Goal: Complete application form

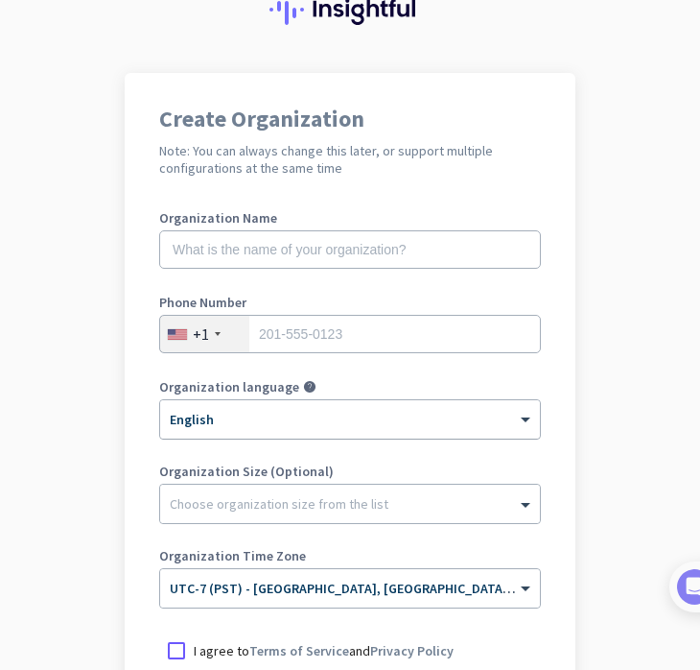
scroll to position [81, 0]
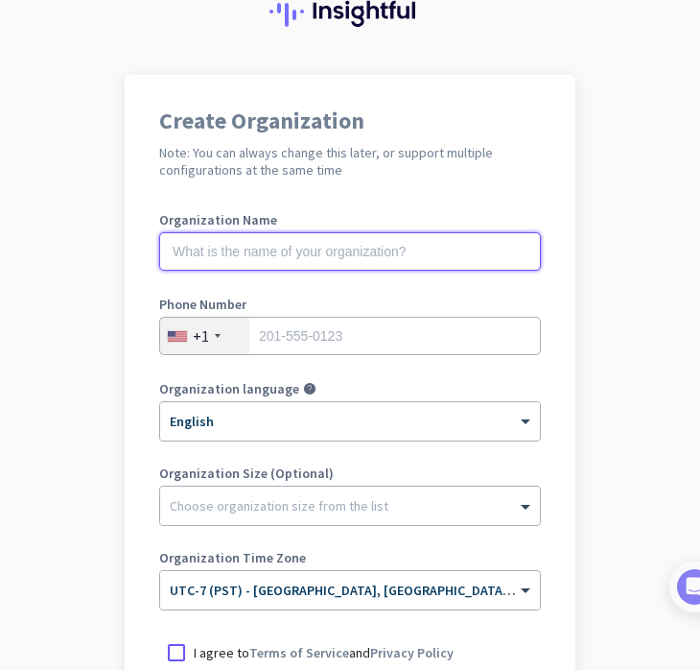
click at [371, 254] on input "text" at bounding box center [350, 251] width 382 height 38
type input "o"
type input "project peach"
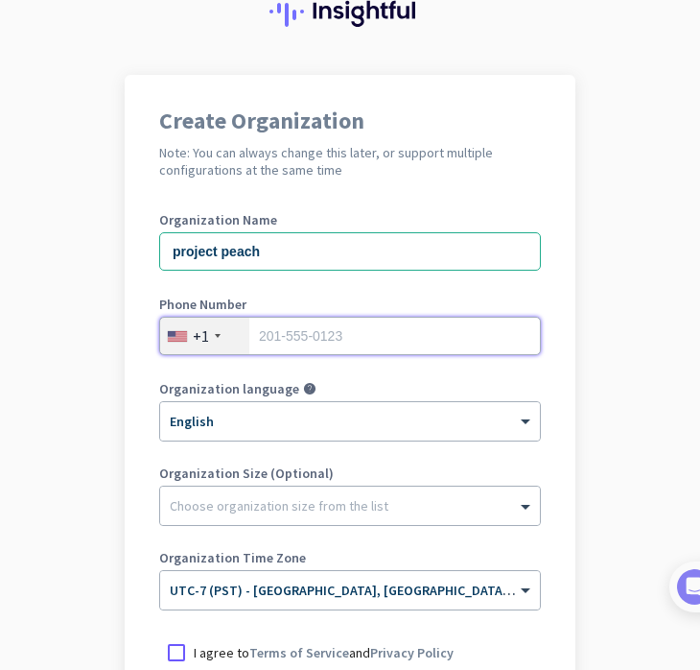
click at [343, 333] on input "tel" at bounding box center [350, 336] width 382 height 38
type input "7146579482"
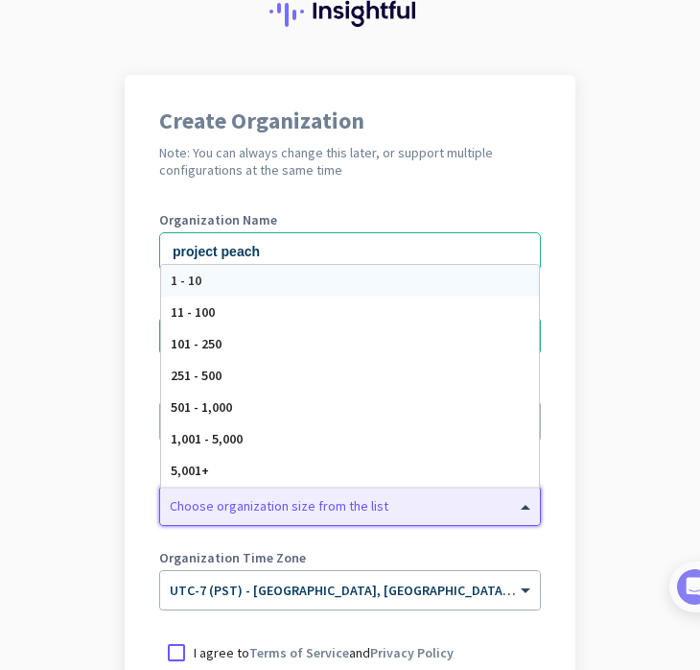
click at [327, 507] on div at bounding box center [350, 500] width 380 height 19
click at [297, 501] on div at bounding box center [350, 500] width 380 height 19
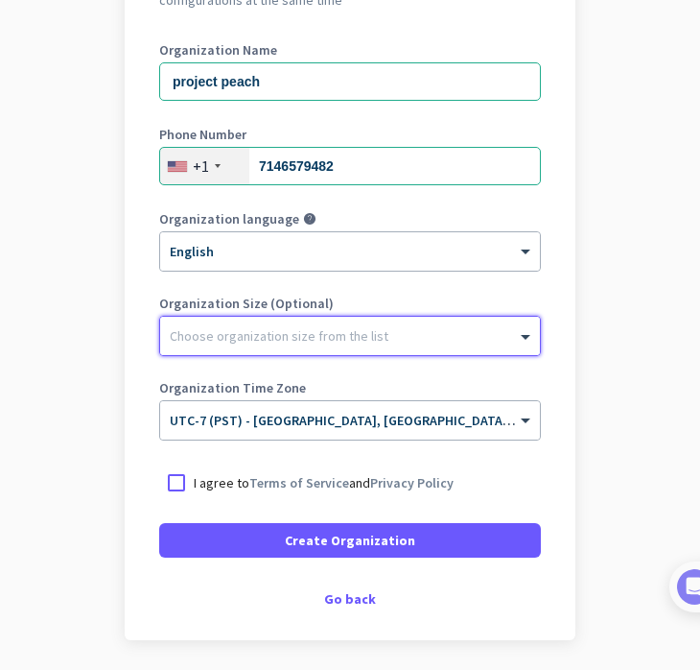
scroll to position [264, 0]
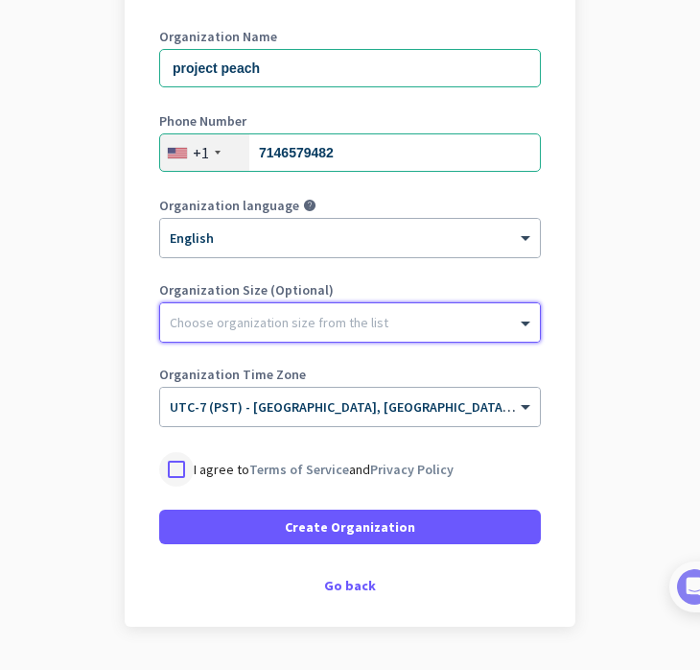
click at [180, 460] on div at bounding box center [176, 469] width 35 height 35
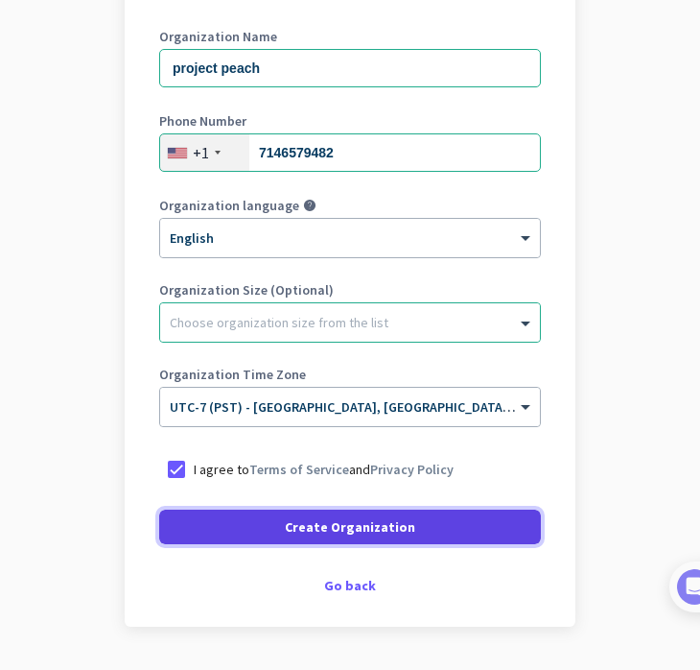
click at [198, 533] on span at bounding box center [350, 527] width 382 height 46
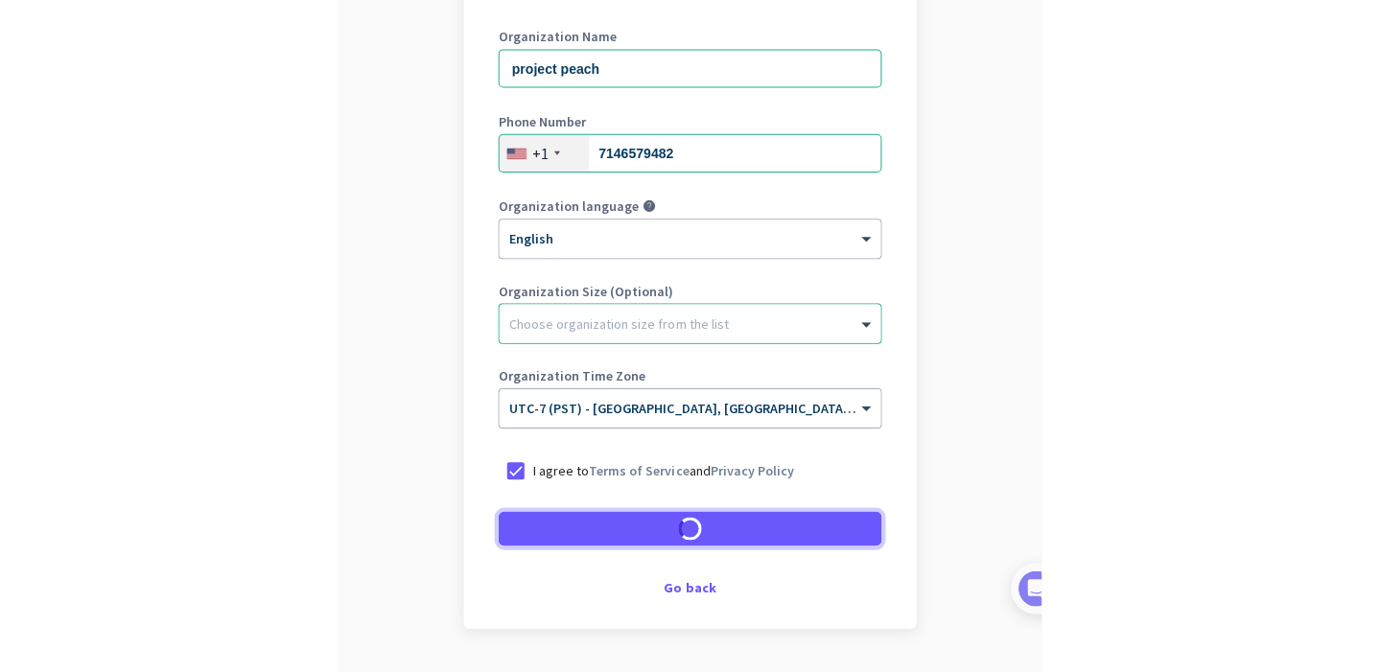
scroll to position [259, 0]
